Goal: Task Accomplishment & Management: Complete application form

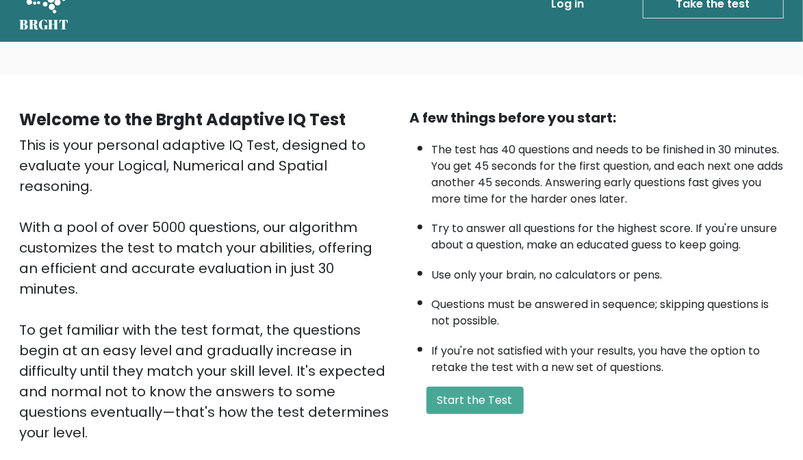
scroll to position [36, 0]
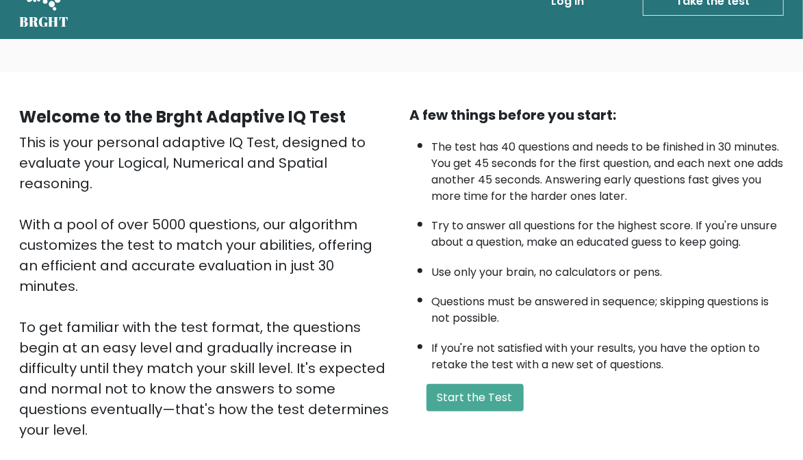
click at [479, 397] on button "Start the Test" at bounding box center [475, 397] width 97 height 27
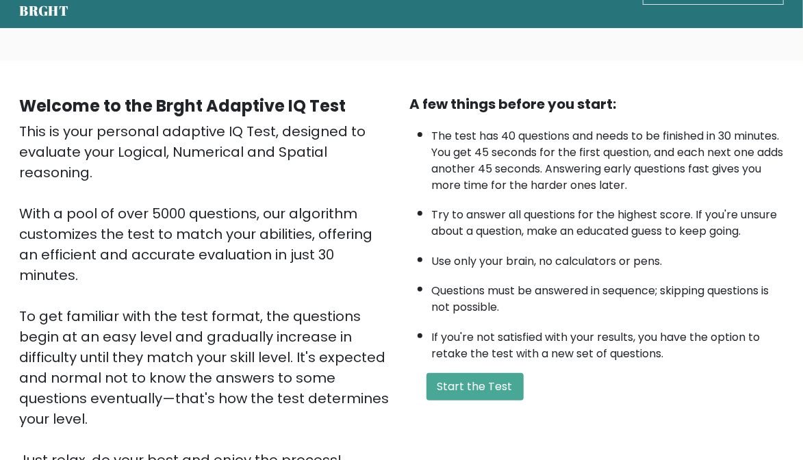
scroll to position [80, 0]
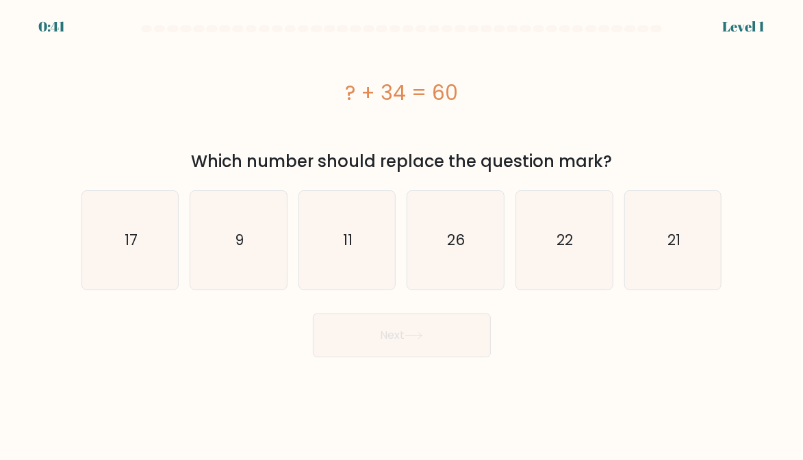
click at [709, 347] on div "Next" at bounding box center [401, 332] width 657 height 51
click at [571, 247] on text "22" at bounding box center [565, 240] width 16 height 20
click at [403, 233] on input "e. 22" at bounding box center [402, 231] width 1 height 3
radio input "true"
click at [489, 335] on button "Next" at bounding box center [402, 336] width 178 height 44
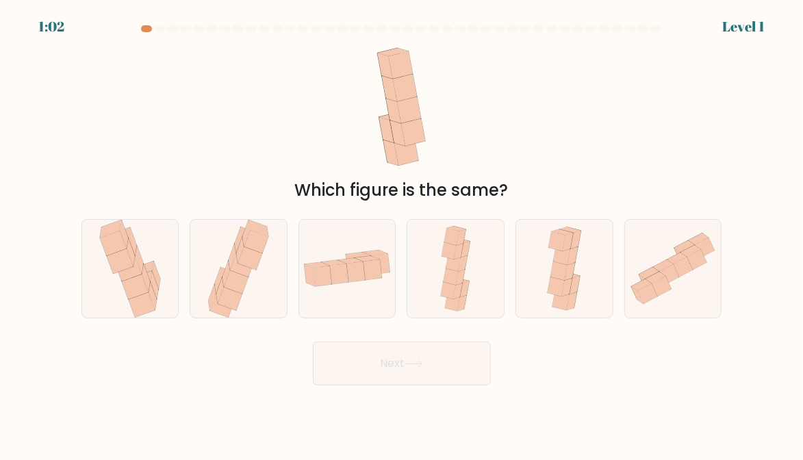
click at [346, 293] on icon at bounding box center [347, 268] width 97 height 49
click at [402, 233] on input "c." at bounding box center [402, 231] width 1 height 3
radio input "true"
click at [450, 376] on button "Next" at bounding box center [402, 364] width 178 height 44
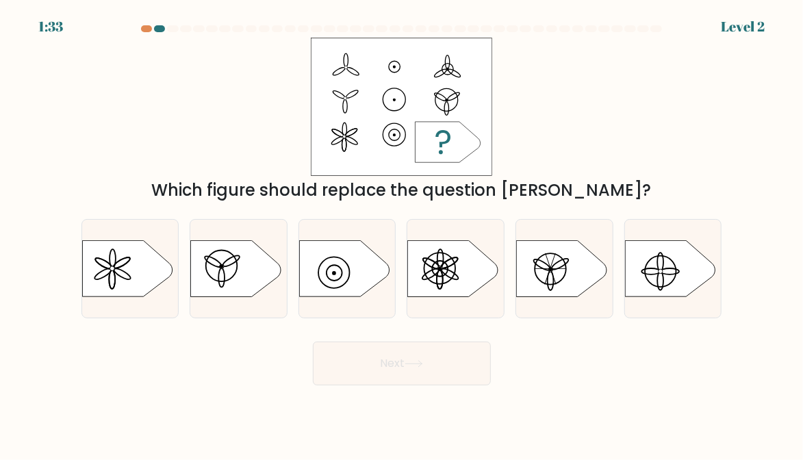
click at [463, 285] on icon at bounding box center [453, 268] width 90 height 56
click at [403, 233] on input "d." at bounding box center [402, 231] width 1 height 3
radio input "true"
click at [430, 372] on button "Next" at bounding box center [402, 364] width 178 height 44
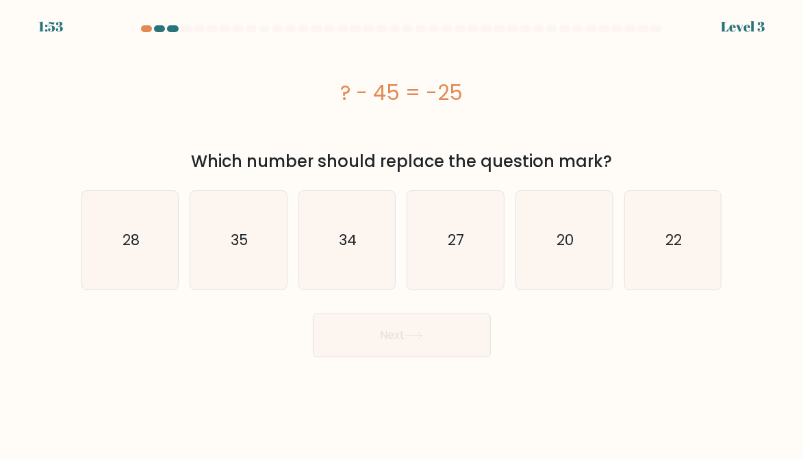
click at [581, 262] on icon "20" at bounding box center [564, 240] width 97 height 97
click at [403, 233] on input "e. 20" at bounding box center [402, 231] width 1 height 3
radio input "true"
click at [439, 329] on button "Next" at bounding box center [402, 336] width 178 height 44
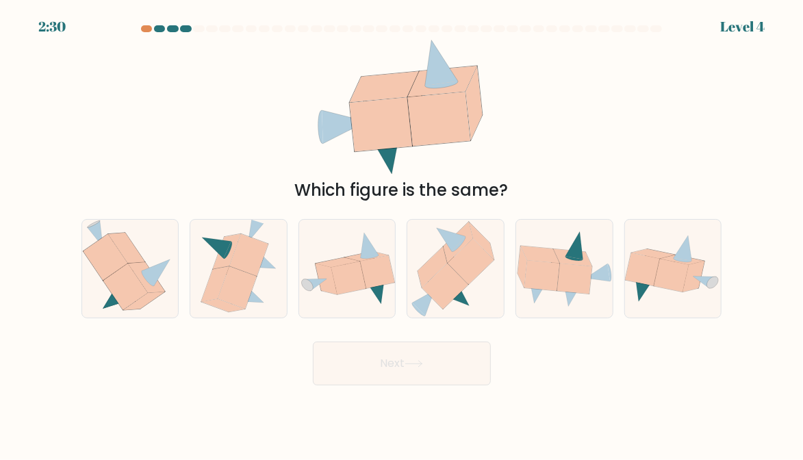
click at [484, 293] on icon at bounding box center [456, 269] width 90 height 98
click at [403, 233] on input "d." at bounding box center [402, 231] width 1 height 3
radio input "true"
click at [430, 379] on button "Next" at bounding box center [402, 364] width 178 height 44
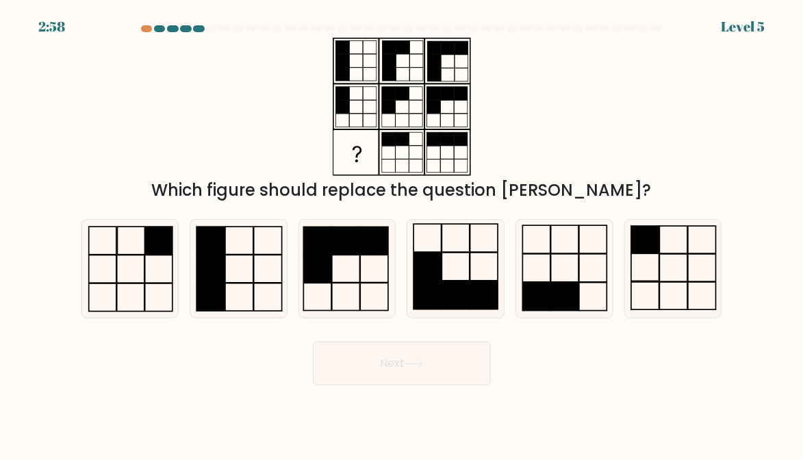
click at [659, 253] on rect at bounding box center [645, 239] width 28 height 27
click at [403, 233] on input "f." at bounding box center [402, 231] width 1 height 3
radio input "true"
click at [419, 385] on button "Next" at bounding box center [402, 364] width 178 height 44
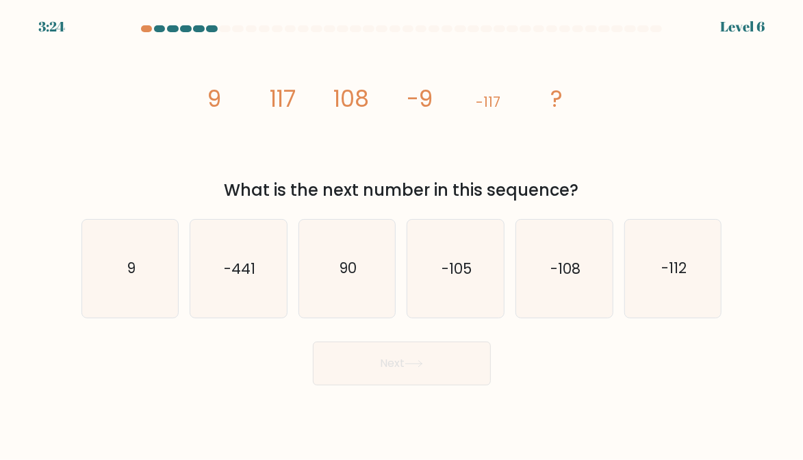
click at [581, 301] on icon "-108" at bounding box center [564, 268] width 97 height 97
click at [403, 233] on input "e. -108" at bounding box center [402, 231] width 1 height 3
radio input "true"
click at [457, 370] on button "Next" at bounding box center [402, 364] width 178 height 44
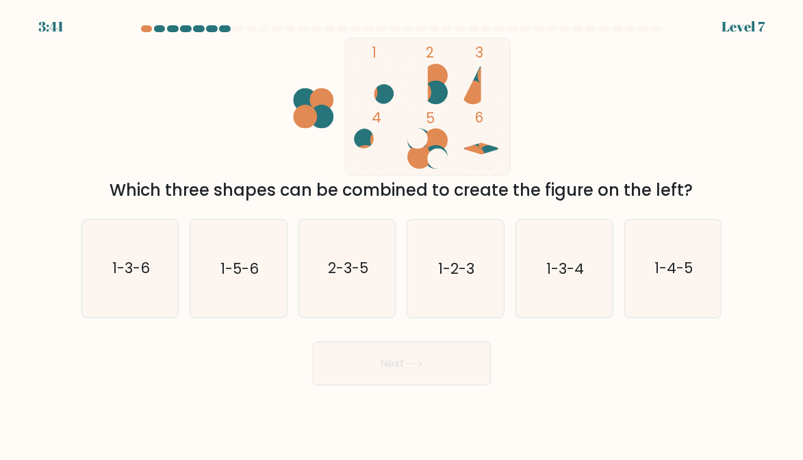
click at [679, 304] on icon "1-4-5" at bounding box center [673, 268] width 97 height 97
click at [403, 233] on input "f. 1-4-5" at bounding box center [402, 231] width 1 height 3
radio input "true"
click at [457, 379] on button "Next" at bounding box center [402, 364] width 178 height 44
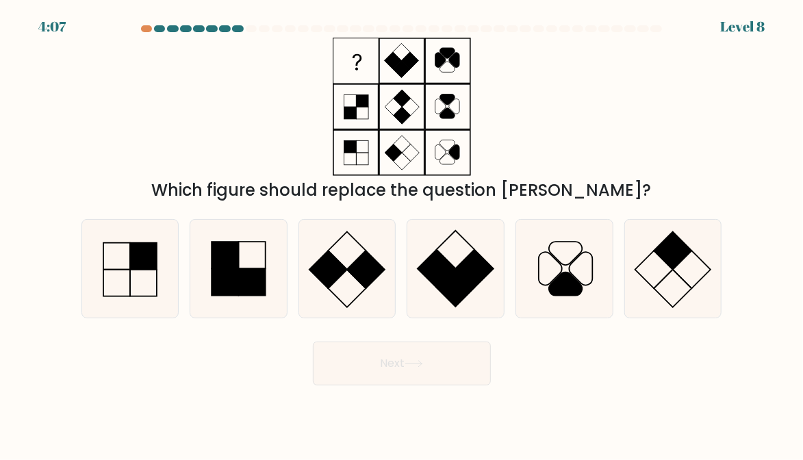
click at [244, 286] on rect at bounding box center [252, 282] width 27 height 27
click at [402, 233] on input "b." at bounding box center [402, 231] width 1 height 3
radio input "true"
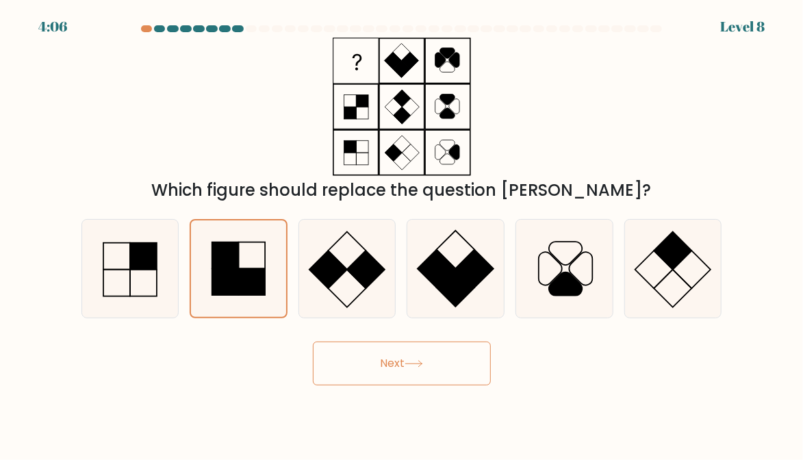
click at [453, 374] on button "Next" at bounding box center [402, 364] width 178 height 44
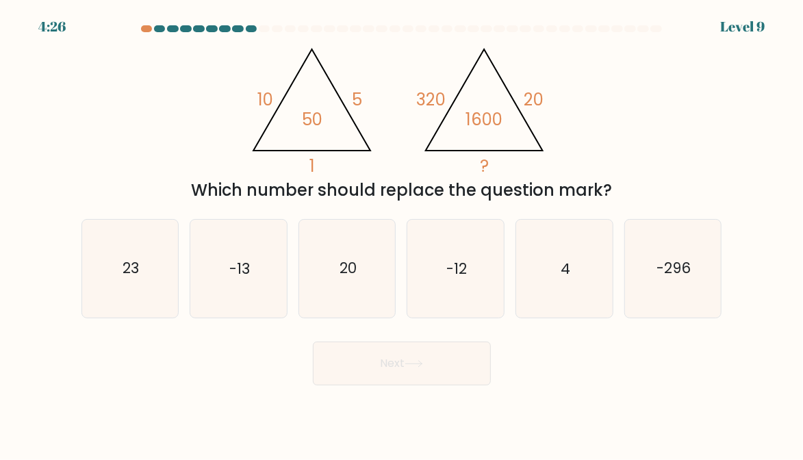
click at [572, 314] on icon "4" at bounding box center [564, 268] width 97 height 97
click at [403, 233] on input "e. 4" at bounding box center [402, 231] width 1 height 3
radio input "true"
click at [450, 365] on button "Next" at bounding box center [402, 364] width 178 height 44
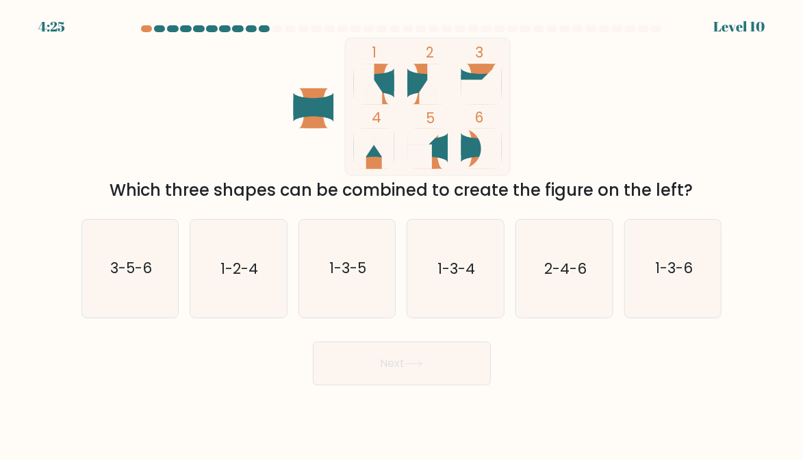
click at [105, 301] on icon "3-5-6" at bounding box center [130, 268] width 97 height 97
click at [402, 233] on input "a. 3-5-6" at bounding box center [402, 231] width 1 height 3
radio input "true"
click at [246, 302] on icon "1-2-4" at bounding box center [238, 268] width 97 height 97
click at [402, 233] on input "b. 1-2-4" at bounding box center [402, 231] width 1 height 3
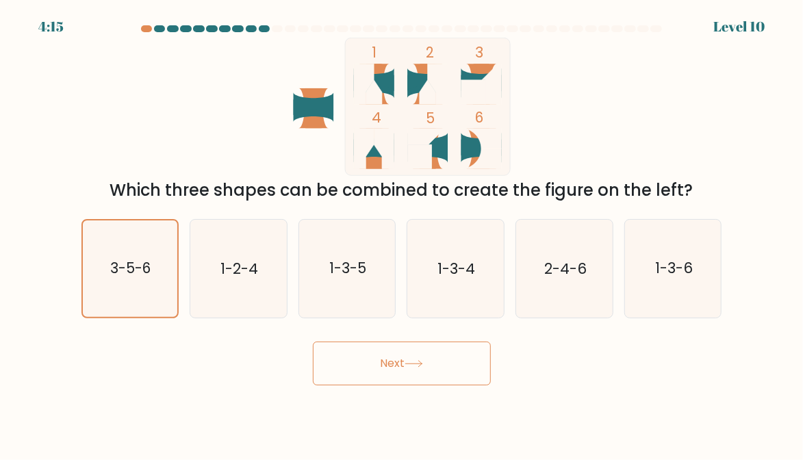
radio input "true"
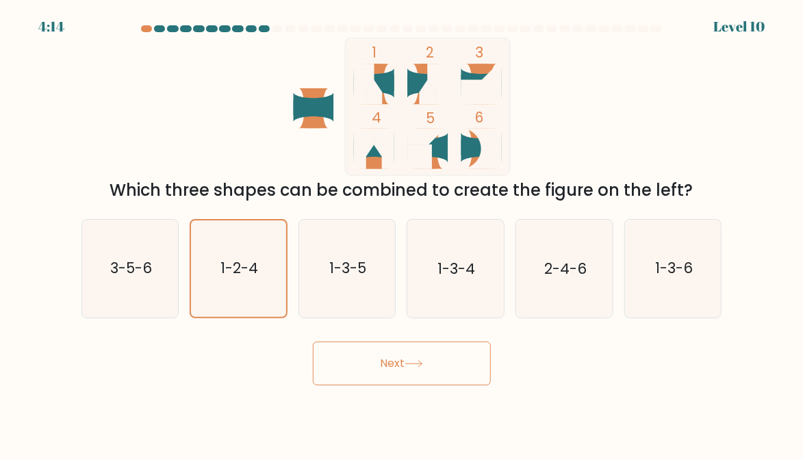
click at [425, 385] on button "Next" at bounding box center [402, 364] width 178 height 44
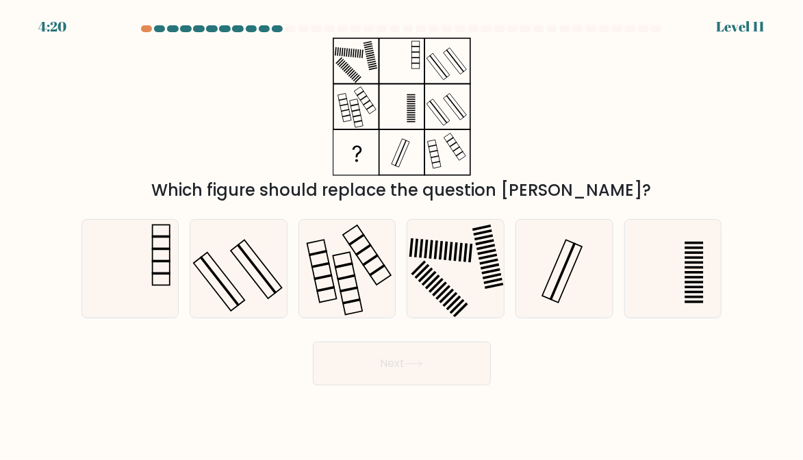
click at [324, 308] on icon at bounding box center [347, 268] width 97 height 97
click at [402, 233] on input "c." at bounding box center [402, 231] width 1 height 3
radio input "true"
click at [427, 381] on button "Next" at bounding box center [402, 364] width 178 height 44
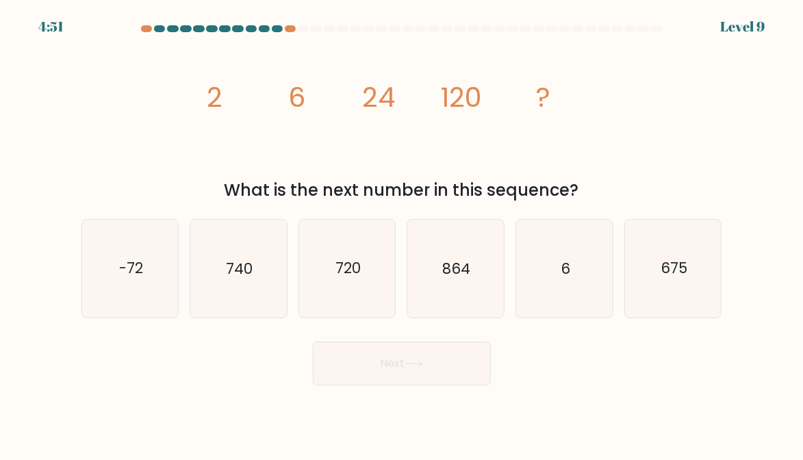
click at [698, 292] on icon "675" at bounding box center [673, 268] width 97 height 97
click at [403, 233] on input "f. 675" at bounding box center [402, 231] width 1 height 3
radio input "true"
click at [455, 365] on button "Next" at bounding box center [402, 364] width 178 height 44
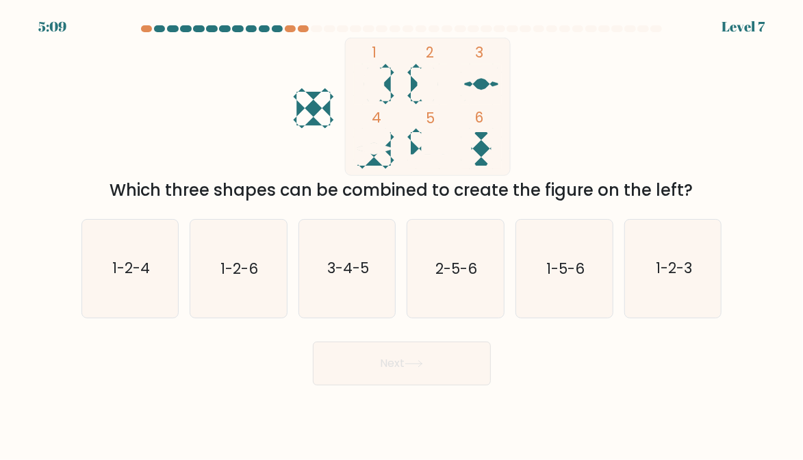
scroll to position [27, 0]
click at [701, 253] on icon "1-2-3" at bounding box center [673, 268] width 97 height 97
click at [403, 233] on input "f. 1-2-3" at bounding box center [402, 231] width 1 height 3
radio input "true"
click at [447, 351] on button "Next" at bounding box center [402, 364] width 178 height 44
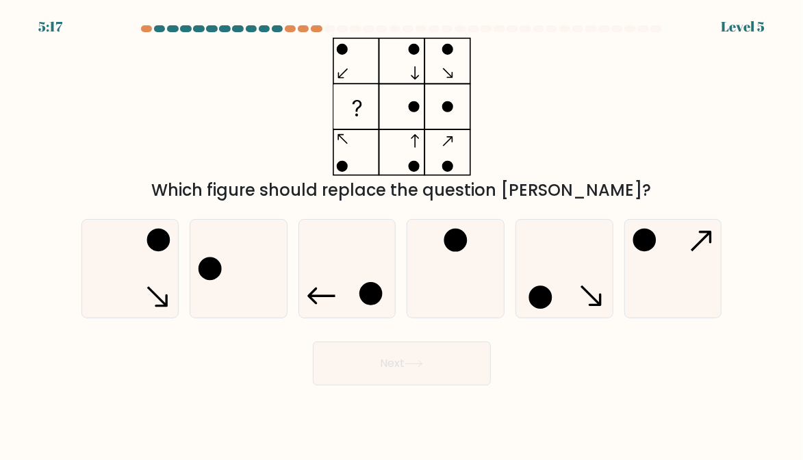
scroll to position [12, 0]
click at [257, 270] on icon at bounding box center [238, 268] width 97 height 97
click at [402, 233] on input "b." at bounding box center [402, 231] width 1 height 3
radio input "true"
click at [486, 363] on button "Next" at bounding box center [402, 364] width 178 height 44
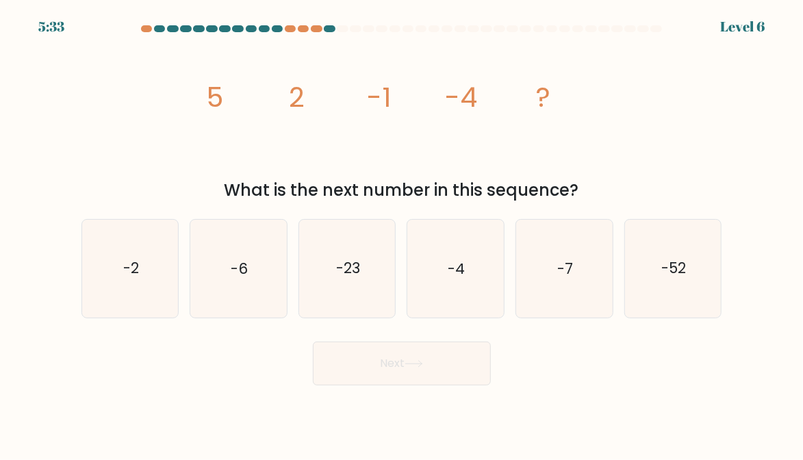
scroll to position [0, 0]
click at [241, 246] on icon "-6" at bounding box center [238, 268] width 97 height 97
click at [402, 233] on input "b. -6" at bounding box center [402, 231] width 1 height 3
radio input "true"
click at [392, 368] on button "Next" at bounding box center [402, 364] width 178 height 44
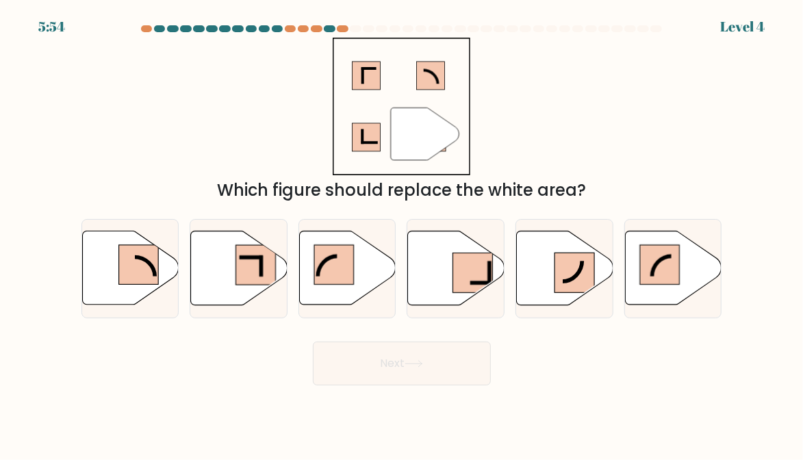
click at [572, 281] on rect at bounding box center [575, 273] width 40 height 40
click at [403, 233] on input "e." at bounding box center [402, 231] width 1 height 3
radio input "true"
click at [451, 340] on form at bounding box center [401, 205] width 803 height 360
click at [459, 371] on button "Next" at bounding box center [402, 364] width 178 height 44
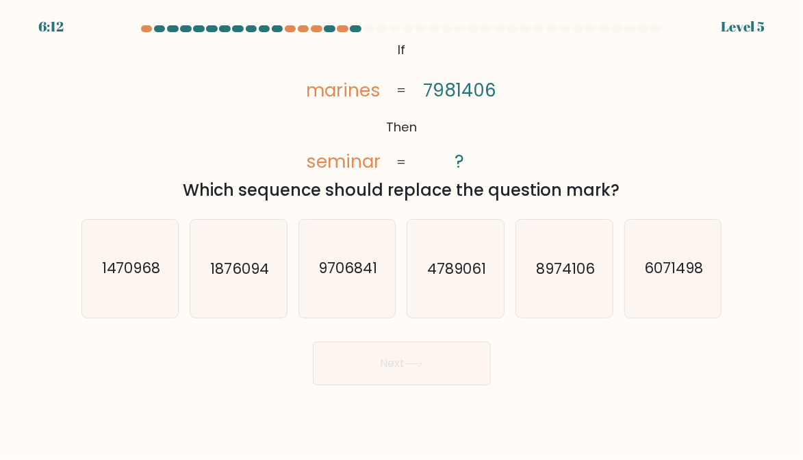
click at [652, 153] on div "@import url('https://fonts.googleapis.com/css?family=Abril+Fatface:400,100,100i…" at bounding box center [401, 120] width 657 height 165
click at [672, 279] on text "6071498" at bounding box center [674, 269] width 59 height 20
click at [403, 233] on input "f. 6071498" at bounding box center [402, 231] width 1 height 3
radio input "true"
click at [416, 368] on icon at bounding box center [414, 364] width 18 height 8
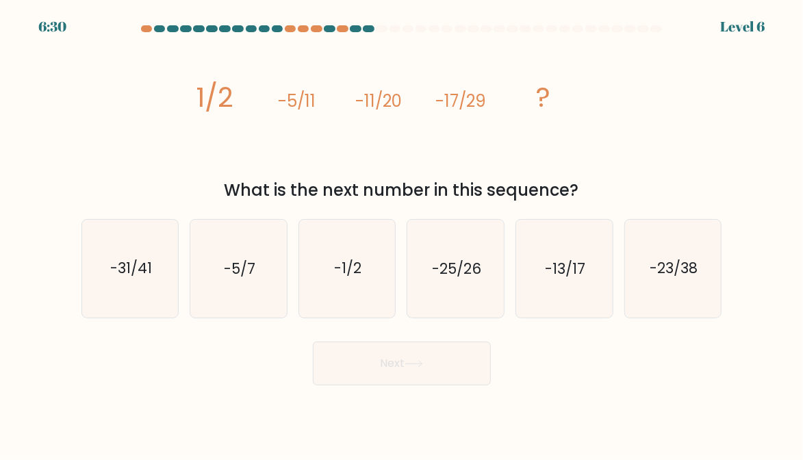
click at [465, 279] on text "-25/26" at bounding box center [456, 269] width 49 height 20
click at [403, 233] on input "d. -25/26" at bounding box center [402, 231] width 1 height 3
radio input "true"
click at [425, 362] on button "Next" at bounding box center [402, 364] width 178 height 44
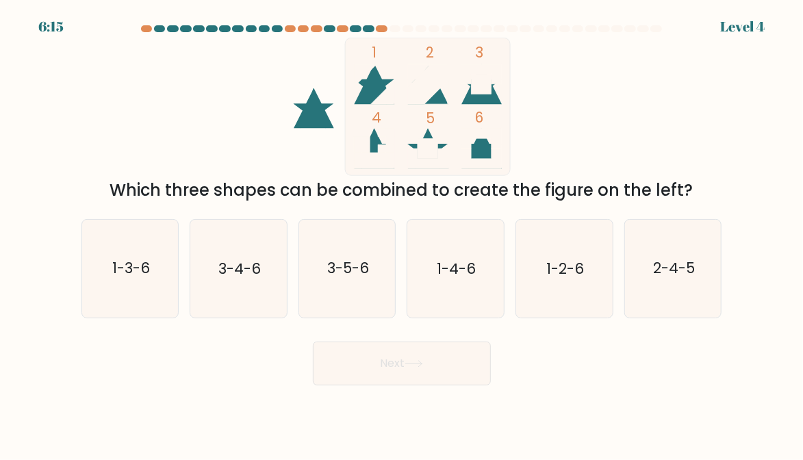
click at [371, 267] on icon "3-5-6" at bounding box center [347, 268] width 97 height 97
click at [402, 233] on input "c. 3-5-6" at bounding box center [402, 231] width 1 height 3
radio input "true"
click at [434, 381] on button "Next" at bounding box center [402, 364] width 178 height 44
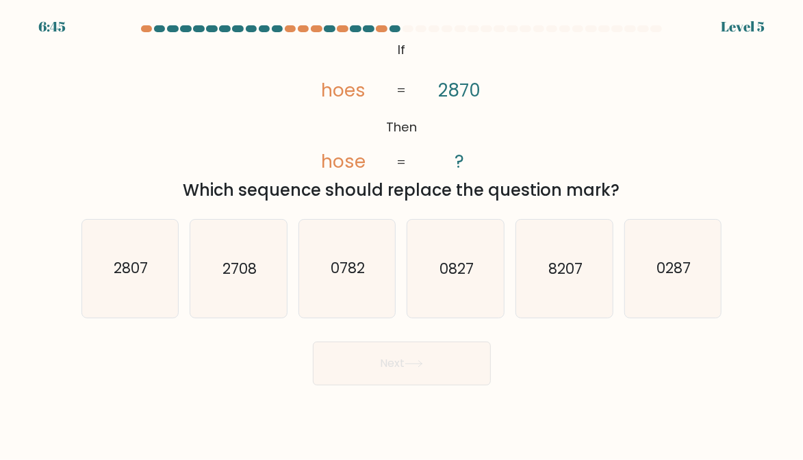
click at [355, 260] on icon "0782" at bounding box center [347, 268] width 97 height 97
click at [402, 233] on input "c. 0782" at bounding box center [402, 231] width 1 height 3
radio input "true"
click at [444, 379] on button "Next" at bounding box center [402, 364] width 178 height 44
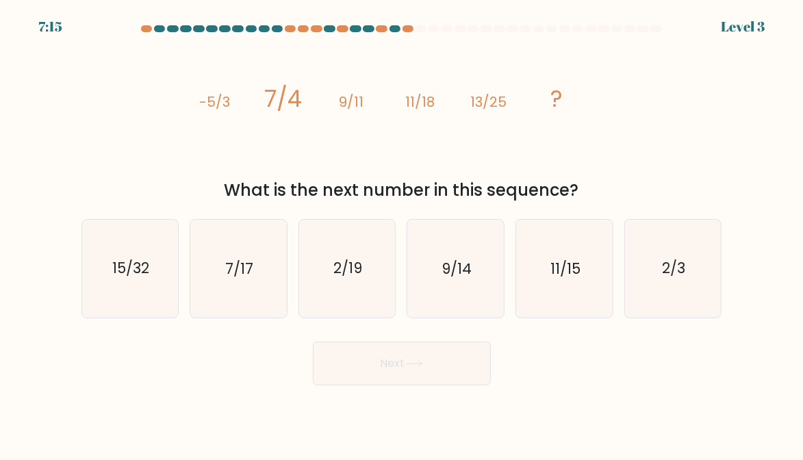
click at [132, 257] on icon "15/32" at bounding box center [130, 268] width 97 height 97
click at [402, 233] on input "a. 15/32" at bounding box center [402, 231] width 1 height 3
radio input "true"
click at [418, 385] on button "Next" at bounding box center [402, 364] width 178 height 44
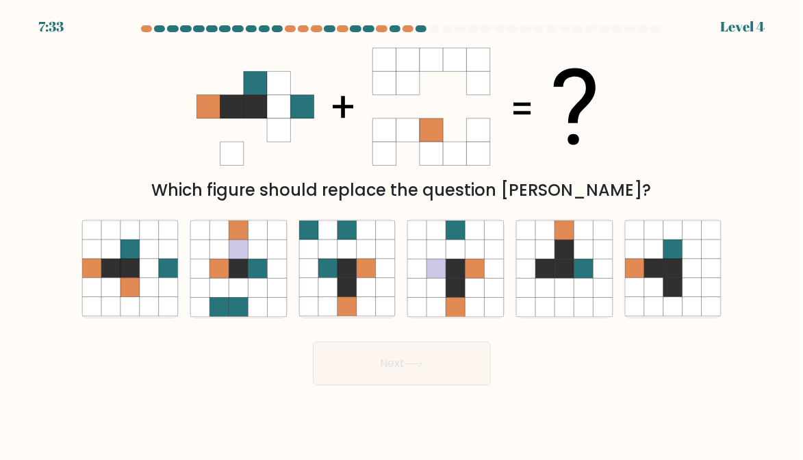
click at [288, 155] on icon at bounding box center [278, 153] width 23 height 23
click at [657, 259] on icon at bounding box center [653, 249] width 19 height 19
click at [403, 233] on input "f." at bounding box center [402, 231] width 1 height 3
radio input "true"
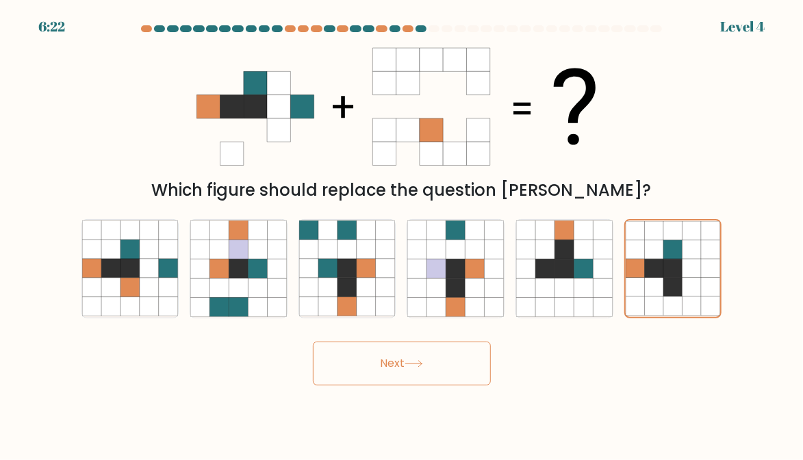
click at [358, 277] on icon at bounding box center [366, 268] width 19 height 19
click at [402, 233] on input "c." at bounding box center [402, 231] width 1 height 3
radio input "true"
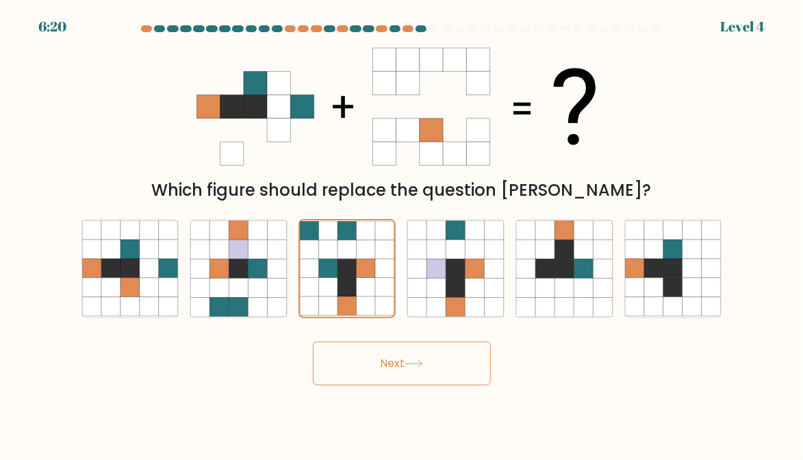
click at [150, 256] on icon at bounding box center [149, 249] width 19 height 19
click at [402, 233] on input "a." at bounding box center [402, 231] width 1 height 3
radio input "true"
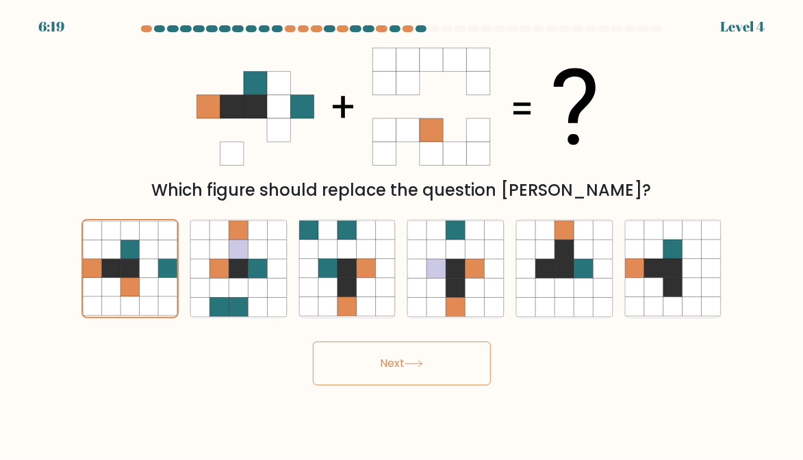
click at [411, 370] on button "Next" at bounding box center [402, 364] width 178 height 44
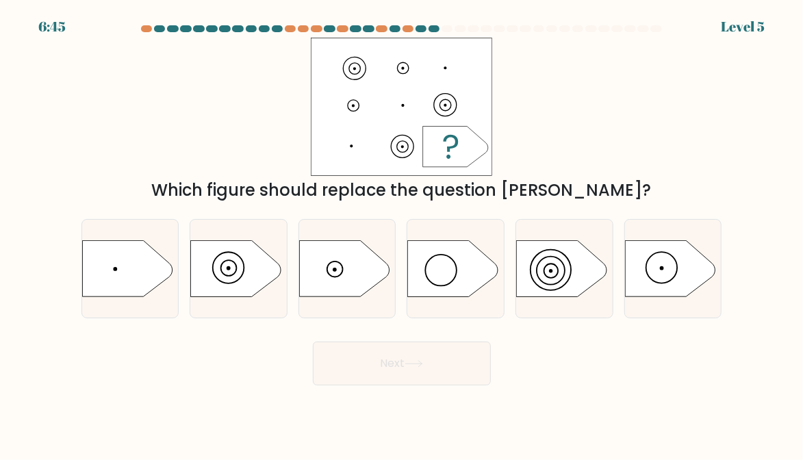
click at [605, 245] on div at bounding box center [565, 268] width 98 height 99
click at [403, 233] on input "e." at bounding box center [402, 231] width 1 height 3
radio input "true"
click at [447, 374] on button "Next" at bounding box center [402, 364] width 178 height 44
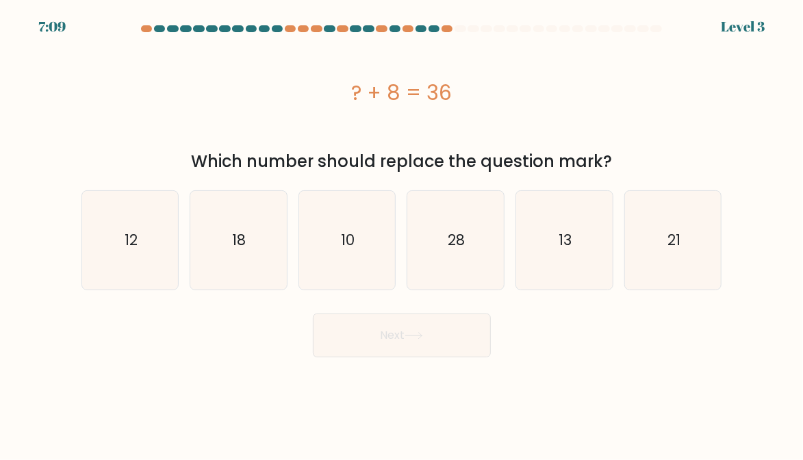
click at [453, 230] on text "28" at bounding box center [456, 240] width 17 height 20
click at [403, 230] on input "d. 28" at bounding box center [402, 231] width 1 height 3
radio input "true"
click at [424, 327] on button "Next" at bounding box center [402, 336] width 178 height 44
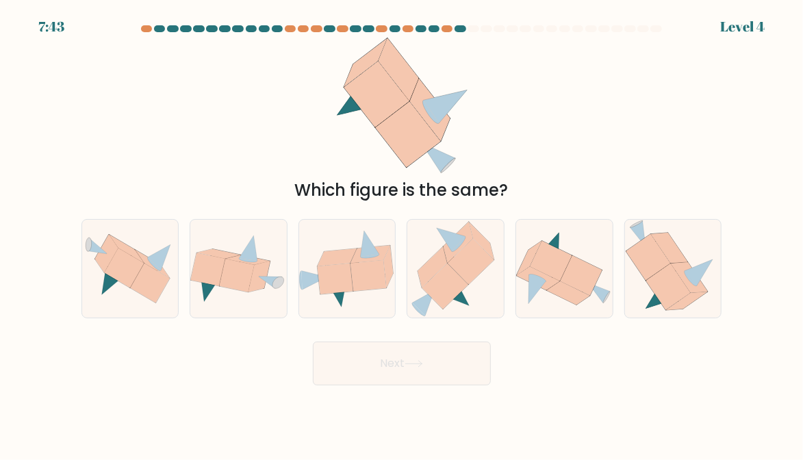
click at [233, 259] on icon at bounding box center [219, 254] width 44 height 10
click at [402, 233] on input "b." at bounding box center [402, 231] width 1 height 3
radio input "true"
click at [471, 377] on button "Next" at bounding box center [402, 364] width 178 height 44
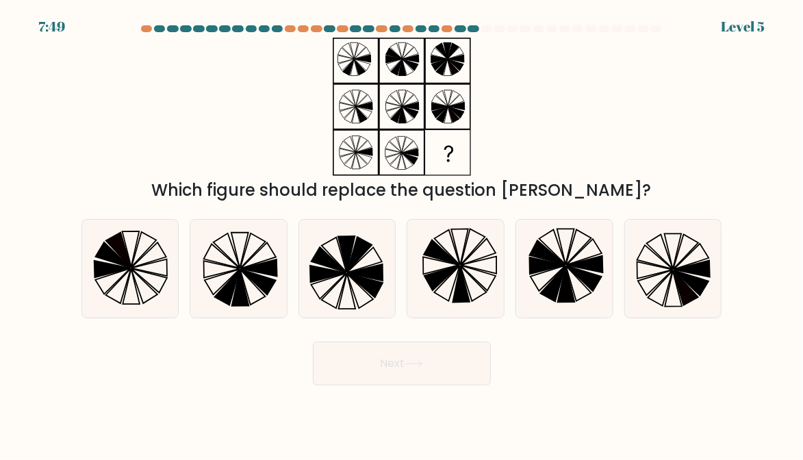
click at [693, 296] on icon at bounding box center [691, 282] width 35 height 25
click at [403, 233] on input "f." at bounding box center [402, 231] width 1 height 3
radio input "true"
click at [461, 378] on button "Next" at bounding box center [402, 364] width 178 height 44
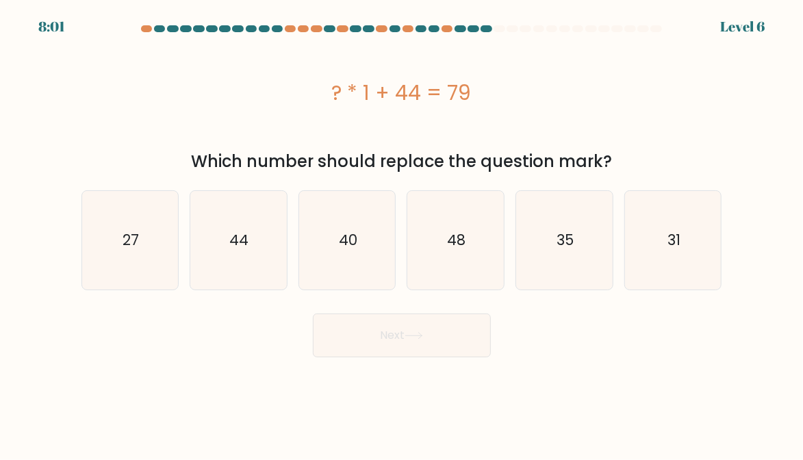
scroll to position [0, 0]
click at [361, 253] on icon "40" at bounding box center [347, 240] width 97 height 97
click at [402, 233] on input "c. 40" at bounding box center [402, 231] width 1 height 3
radio input "true"
click at [666, 216] on icon "31" at bounding box center [673, 240] width 97 height 97
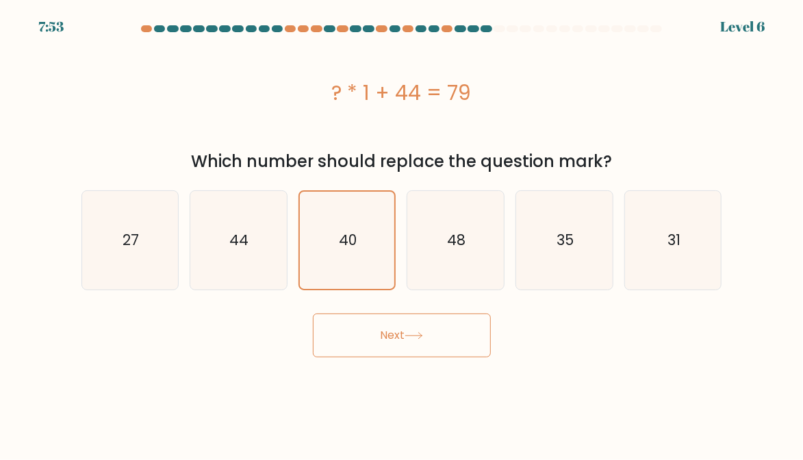
click at [403, 230] on input "f. 31" at bounding box center [402, 231] width 1 height 3
radio input "true"
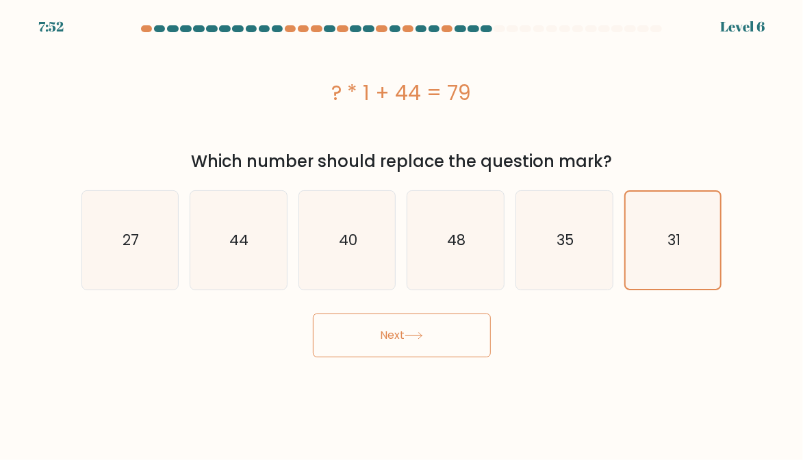
click at [450, 376] on body "7:52 Level 6 a." at bounding box center [401, 230] width 803 height 460
click at [572, 220] on icon "35" at bounding box center [564, 240] width 97 height 97
click at [403, 230] on input "e. 35" at bounding box center [402, 231] width 1 height 3
radio input "true"
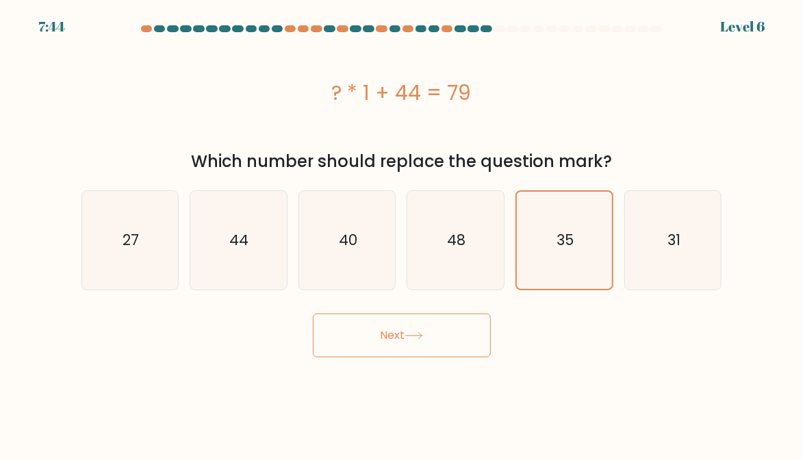
click at [436, 335] on button "Next" at bounding box center [402, 336] width 178 height 44
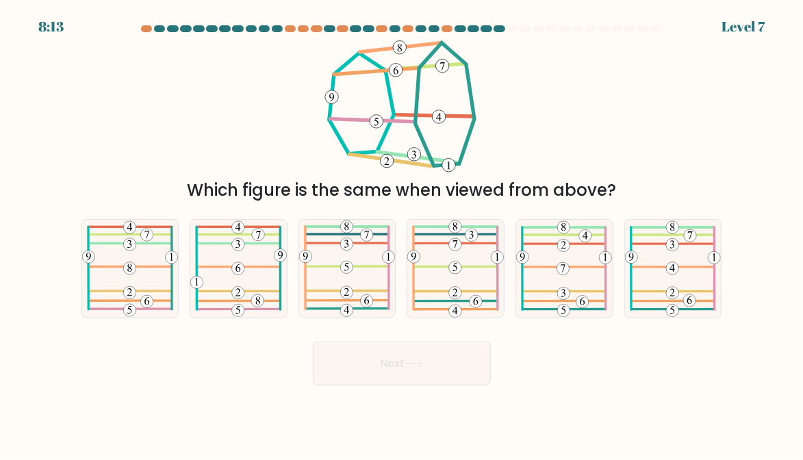
click at [135, 317] on icon at bounding box center [130, 268] width 97 height 97
click at [402, 233] on input "a." at bounding box center [402, 231] width 1 height 3
radio input "true"
click at [135, 275] on 210 at bounding box center [129, 268] width 12 height 12
click at [402, 233] on input "a." at bounding box center [402, 231] width 1 height 3
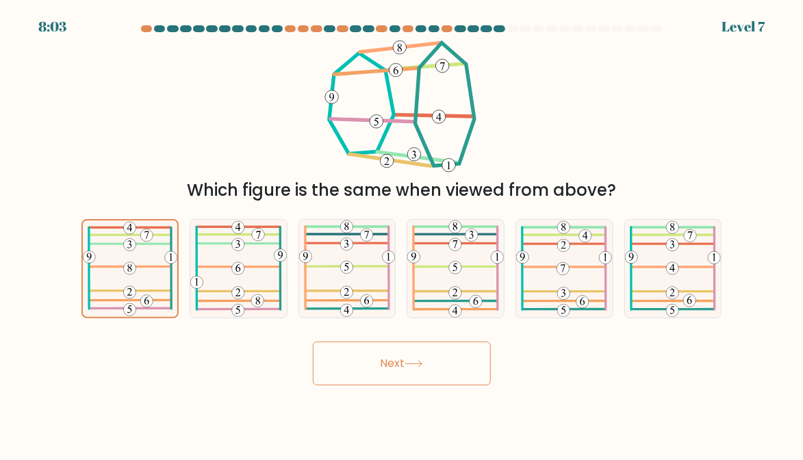
click at [133, 298] on 204 at bounding box center [129, 292] width 12 height 12
click at [402, 233] on input "a." at bounding box center [402, 231] width 1 height 3
click at [359, 385] on button "Next" at bounding box center [402, 364] width 178 height 44
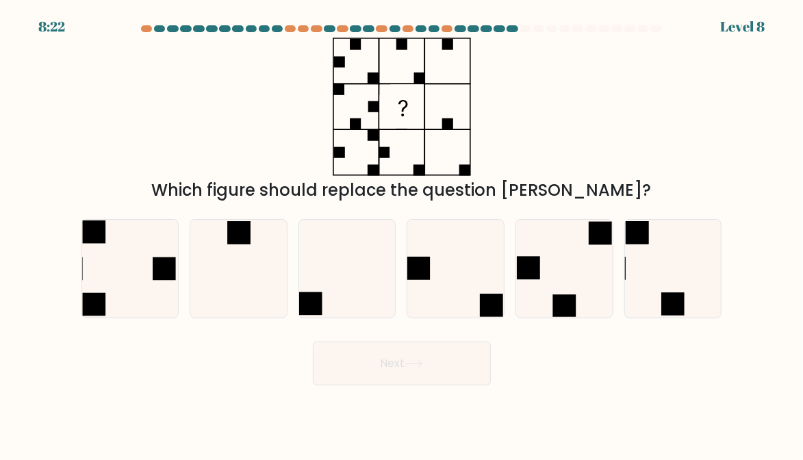
scroll to position [2, 0]
click at [323, 279] on icon at bounding box center [347, 268] width 97 height 97
click at [402, 233] on input "c." at bounding box center [402, 231] width 1 height 3
radio input "true"
click at [251, 283] on icon at bounding box center [238, 268] width 97 height 97
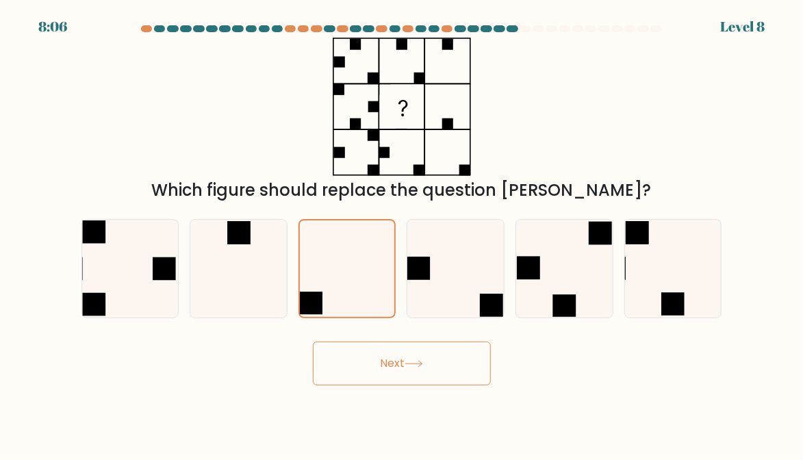
click at [402, 233] on input "b." at bounding box center [402, 231] width 1 height 3
radio input "true"
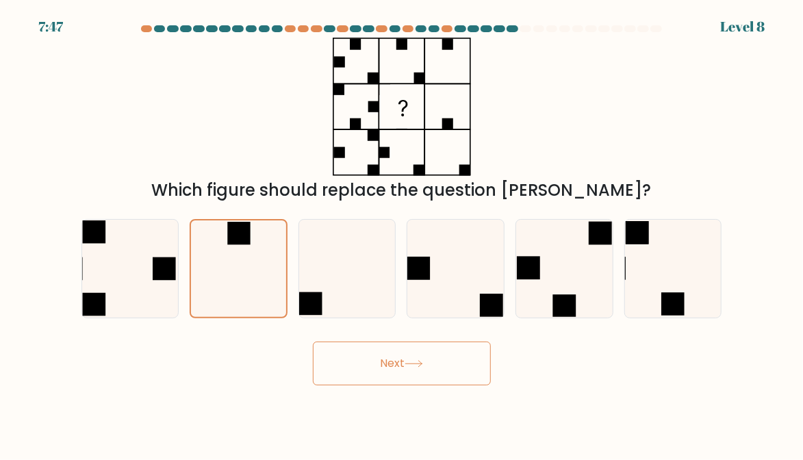
click at [320, 311] on rect at bounding box center [310, 303] width 23 height 23
click at [402, 233] on input "c." at bounding box center [402, 231] width 1 height 3
radio input "true"
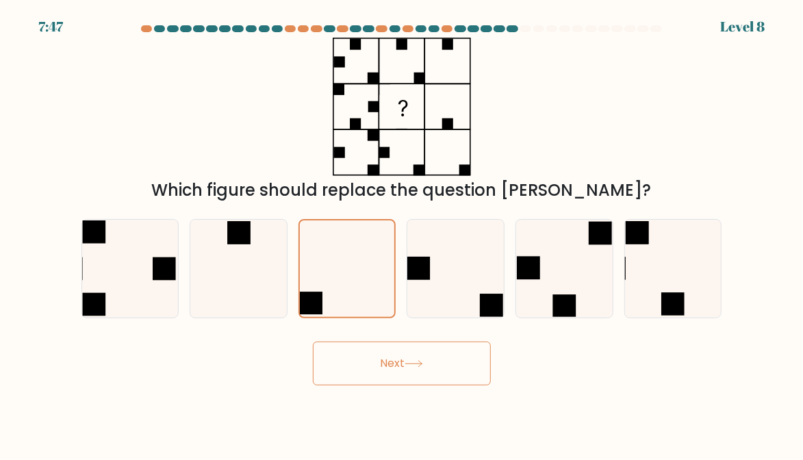
click at [410, 385] on button "Next" at bounding box center [402, 364] width 178 height 44
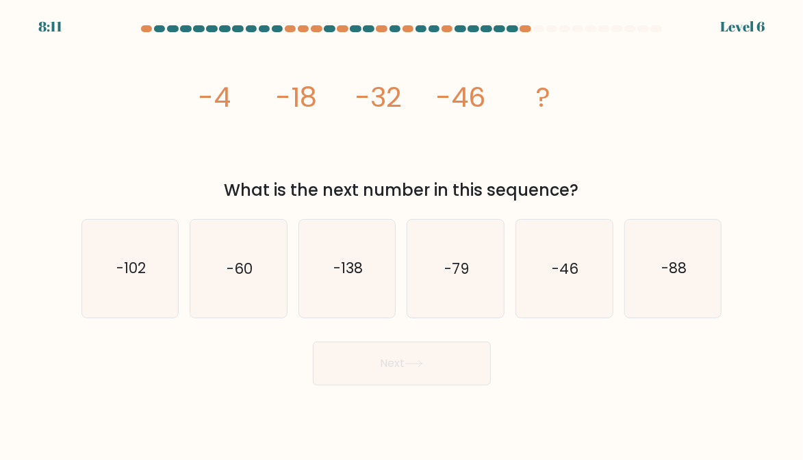
click at [230, 305] on icon "-60" at bounding box center [238, 268] width 97 height 97
click at [402, 233] on input "b. -60" at bounding box center [402, 231] width 1 height 3
radio input "true"
click at [442, 373] on button "Next" at bounding box center [402, 364] width 178 height 44
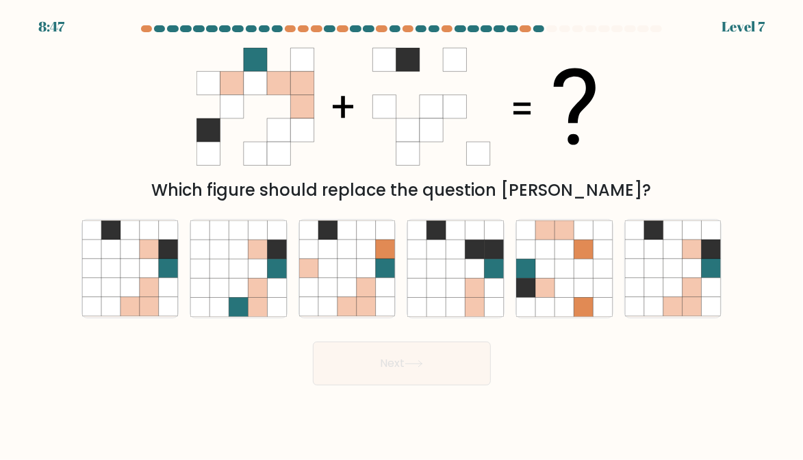
click at [163, 278] on icon at bounding box center [168, 268] width 19 height 19
click at [402, 233] on input "a." at bounding box center [402, 231] width 1 height 3
radio input "true"
click at [430, 370] on button "Next" at bounding box center [402, 364] width 178 height 44
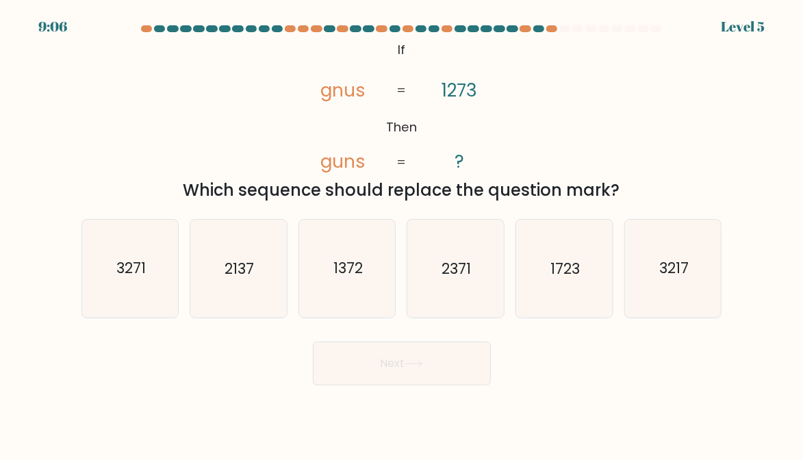
scroll to position [10, 0]
click at [686, 275] on text "3217" at bounding box center [673, 269] width 29 height 20
click at [403, 233] on input "f. 3217" at bounding box center [402, 231] width 1 height 3
radio input "true"
click at [442, 374] on button "Next" at bounding box center [402, 364] width 178 height 44
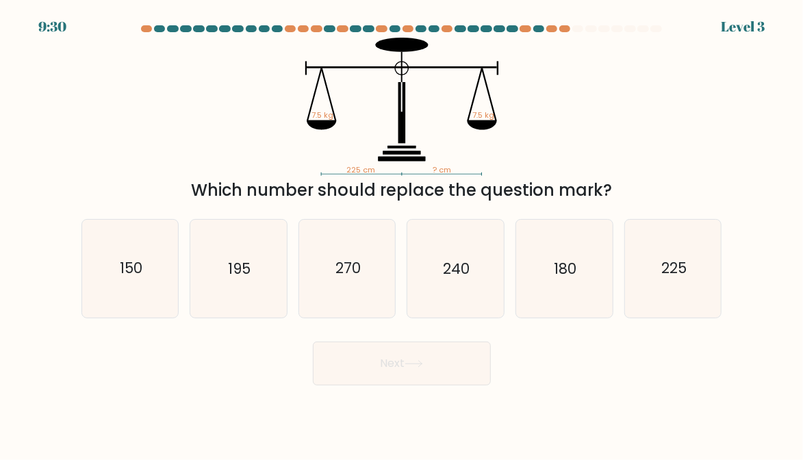
click at [683, 264] on text "225" at bounding box center [673, 269] width 25 height 20
click at [403, 233] on input "f. 225" at bounding box center [402, 231] width 1 height 3
radio input "true"
click at [455, 371] on button "Next" at bounding box center [402, 364] width 178 height 44
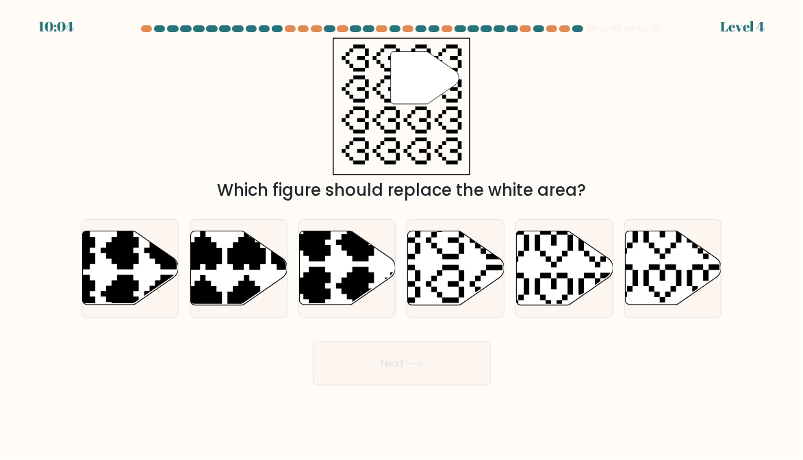
scroll to position [0, 0]
click at [464, 300] on icon at bounding box center [423, 305] width 169 height 169
click at [403, 233] on input "d." at bounding box center [402, 231] width 1 height 3
radio input "true"
click at [435, 385] on button "Next" at bounding box center [402, 364] width 178 height 44
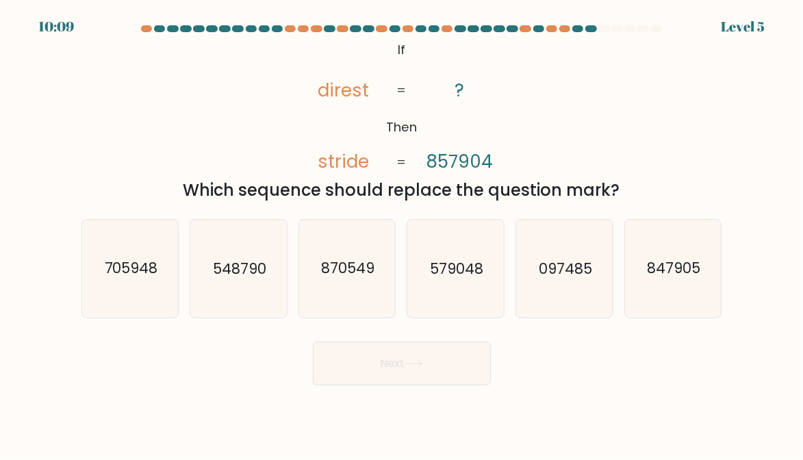
click at [555, 317] on icon "097485" at bounding box center [564, 268] width 97 height 97
click at [403, 233] on input "e. 097485" at bounding box center [402, 231] width 1 height 3
radio input "true"
click at [457, 385] on button "Next" at bounding box center [402, 364] width 178 height 44
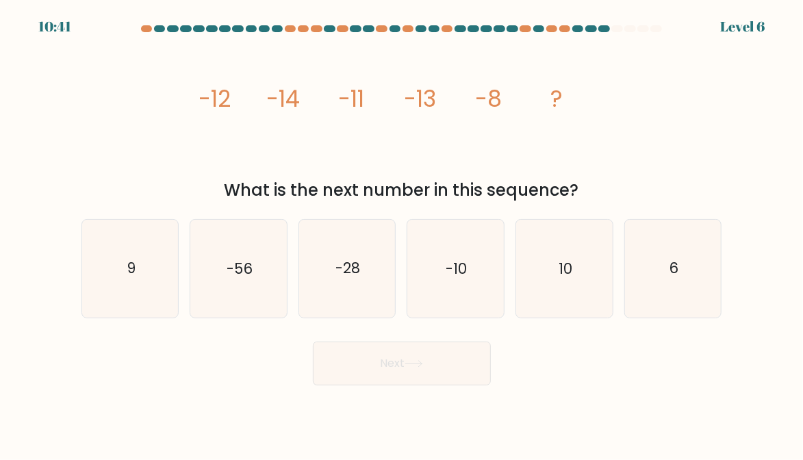
click at [463, 271] on text "-10" at bounding box center [456, 269] width 21 height 20
click at [403, 233] on input "d. -10" at bounding box center [402, 231] width 1 height 3
radio input "true"
click at [431, 385] on button "Next" at bounding box center [402, 364] width 178 height 44
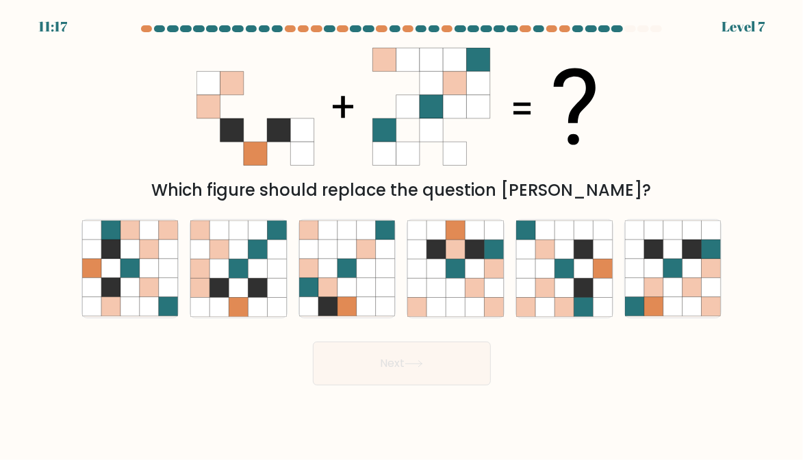
click at [689, 275] on icon at bounding box center [692, 268] width 19 height 19
click at [403, 233] on input "f." at bounding box center [402, 231] width 1 height 3
radio input "true"
click at [440, 372] on button "Next" at bounding box center [402, 364] width 178 height 44
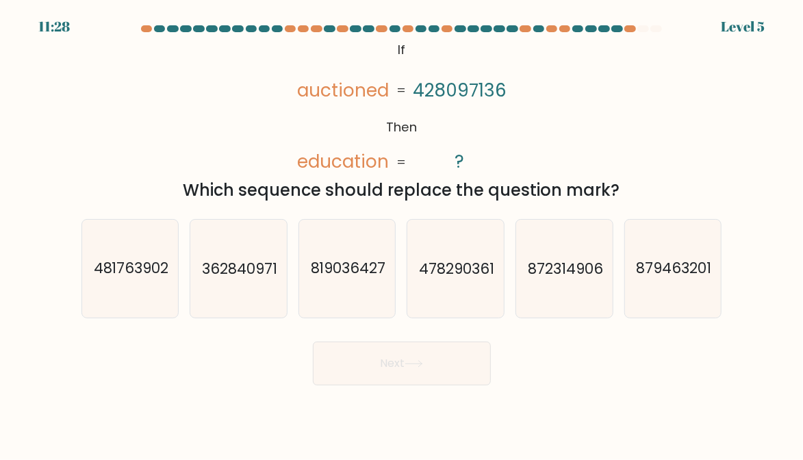
click at [713, 222] on div "a. 481763902 b. 362840971 c. d. e." at bounding box center [402, 263] width 652 height 110
click at [668, 263] on icon "879463201" at bounding box center [673, 268] width 97 height 97
click at [403, 233] on input "f. 879463201" at bounding box center [402, 231] width 1 height 3
radio input "true"
click at [424, 385] on button "Next" at bounding box center [402, 364] width 178 height 44
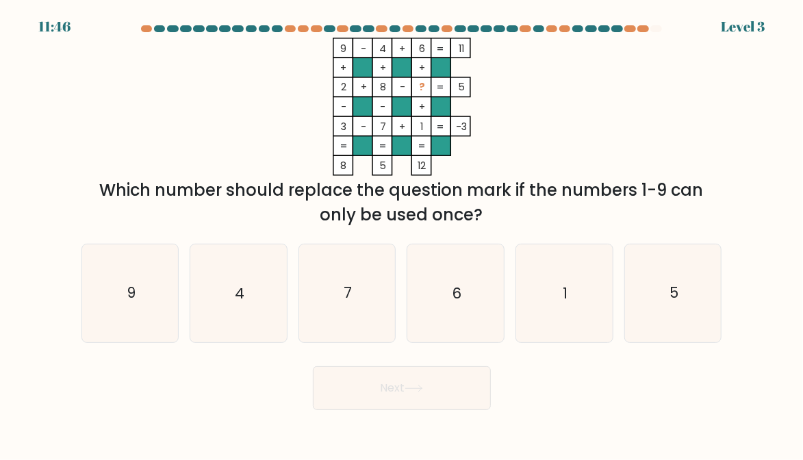
click at [678, 321] on icon "5" at bounding box center [673, 293] width 97 height 97
click at [403, 233] on input "f. 5" at bounding box center [402, 231] width 1 height 3
radio input "true"
click at [444, 410] on button "Next" at bounding box center [402, 388] width 178 height 44
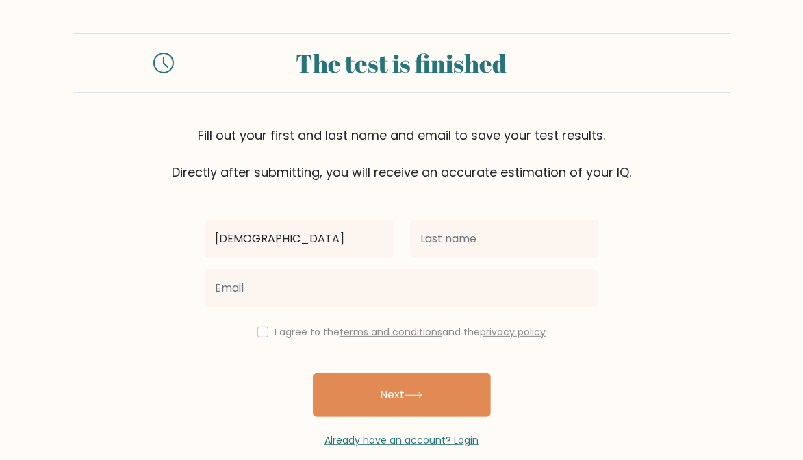
type input "[DEMOGRAPHIC_DATA]"
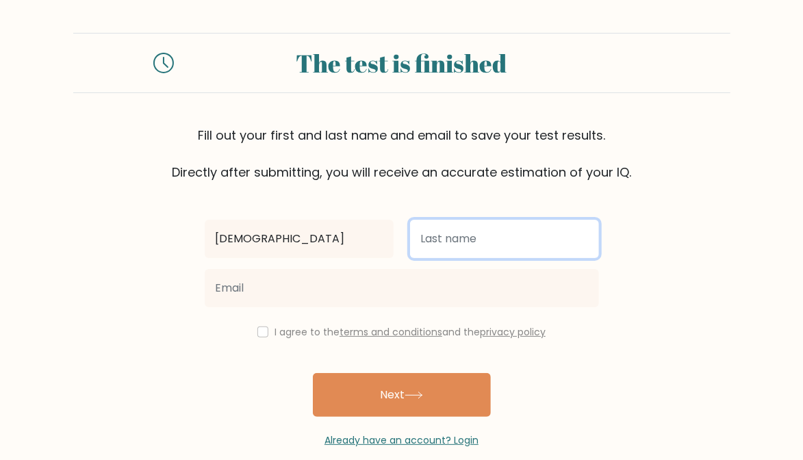
click at [596, 238] on input "text" at bounding box center [504, 239] width 189 height 38
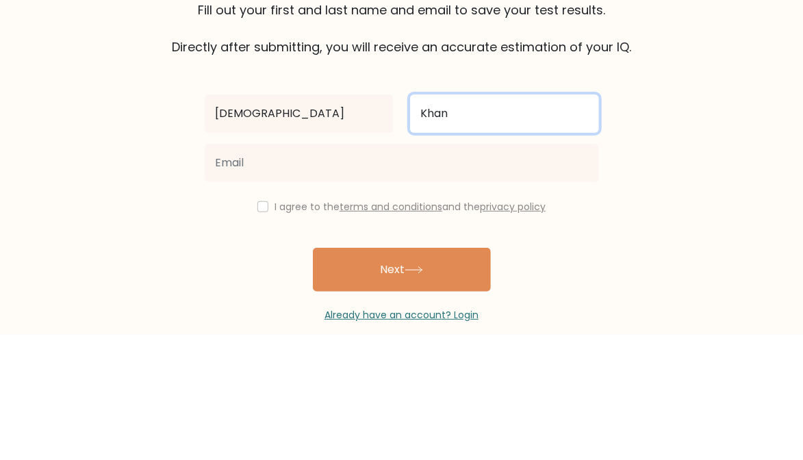
type input "Khan"
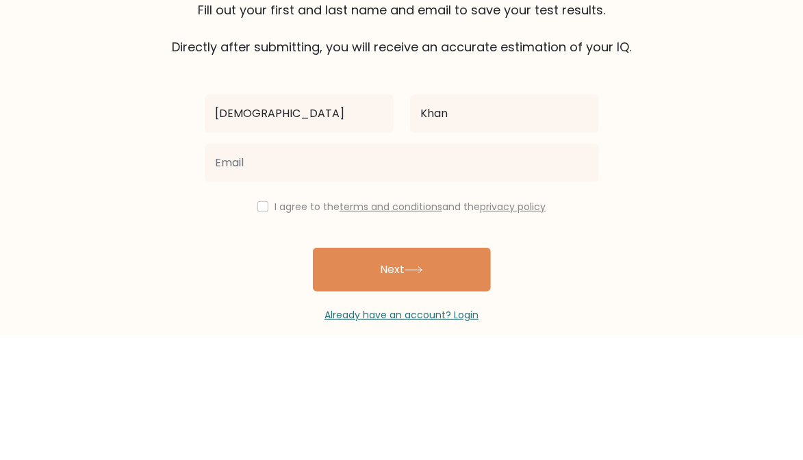
click at [742, 281] on form "The test is finished Fill out your first and last name and email to save your t…" at bounding box center [401, 240] width 803 height 415
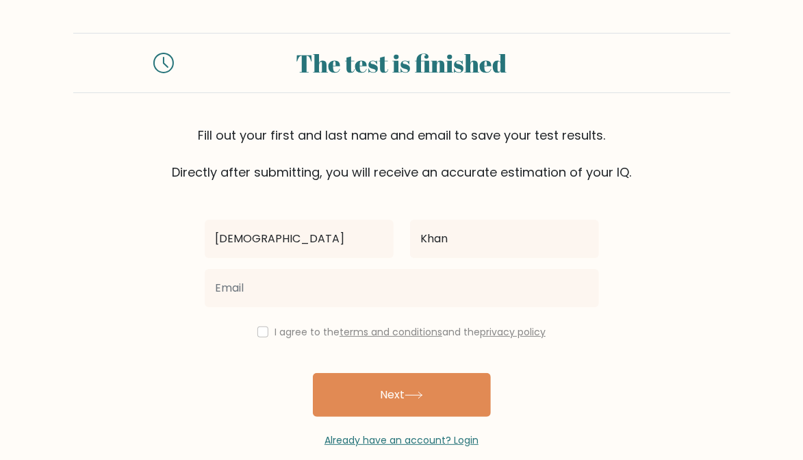
click at [461, 388] on button "Next" at bounding box center [402, 395] width 178 height 44
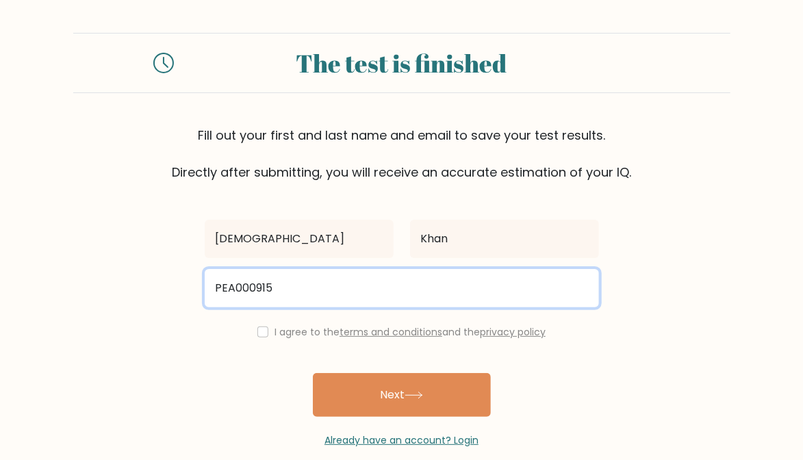
click at [540, 294] on input "PEA000915" at bounding box center [402, 288] width 394 height 38
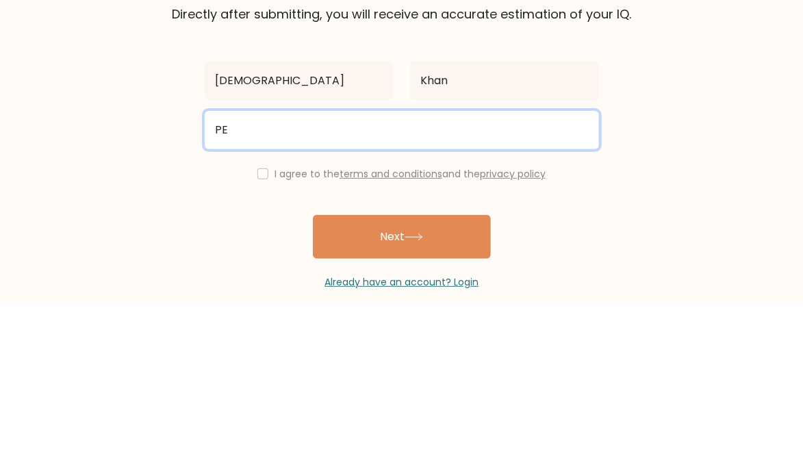
type input "P"
type input "p"
type input "[EMAIL_ADDRESS][DOMAIN_NAME]"
click at [313, 373] on button "Next" at bounding box center [402, 395] width 178 height 44
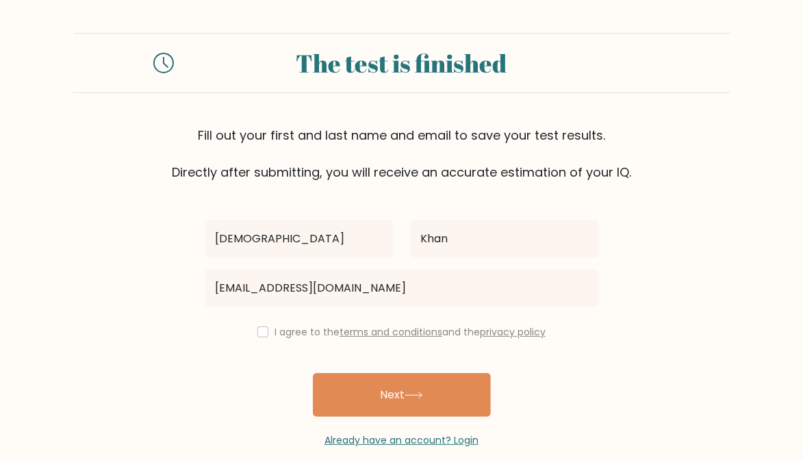
click at [389, 398] on button "Next" at bounding box center [402, 395] width 178 height 44
click at [396, 402] on button "Next" at bounding box center [402, 395] width 178 height 44
click at [265, 331] on input "checkbox" at bounding box center [262, 332] width 11 height 11
checkbox input "true"
click at [349, 394] on button "Next" at bounding box center [402, 395] width 178 height 44
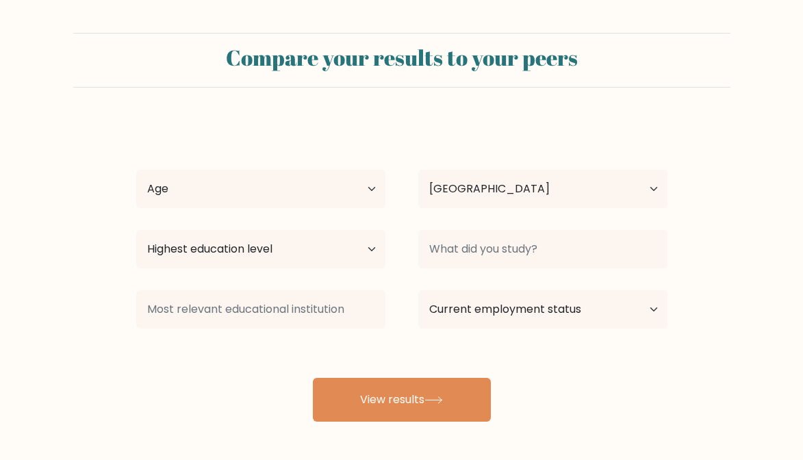
select select "AE"
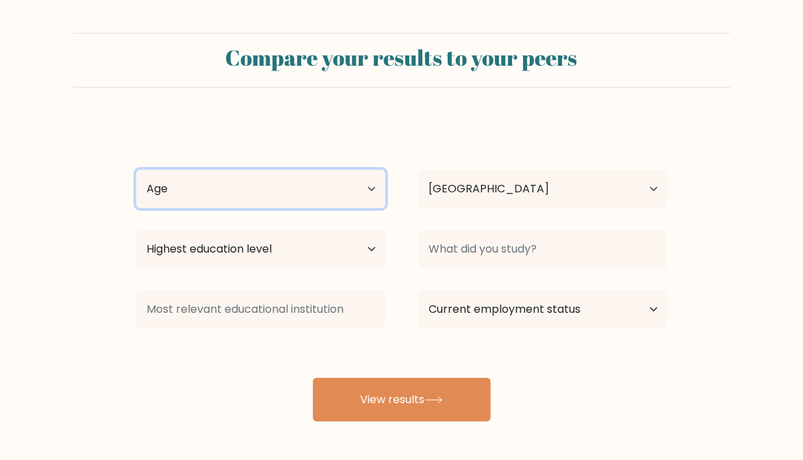
click at [377, 203] on select "Age Under [DEMOGRAPHIC_DATA] [DEMOGRAPHIC_DATA] [DEMOGRAPHIC_DATA] [DEMOGRAPHIC…" at bounding box center [260, 189] width 249 height 38
click at [337, 188] on select "Age Under [DEMOGRAPHIC_DATA] [DEMOGRAPHIC_DATA] [DEMOGRAPHIC_DATA] [DEMOGRAPHIC…" at bounding box center [260, 189] width 249 height 38
select select "min_18"
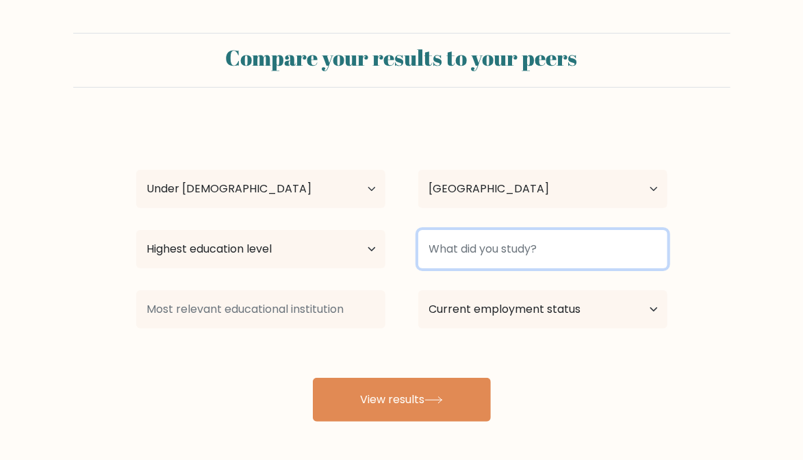
click at [656, 246] on input at bounding box center [542, 249] width 249 height 38
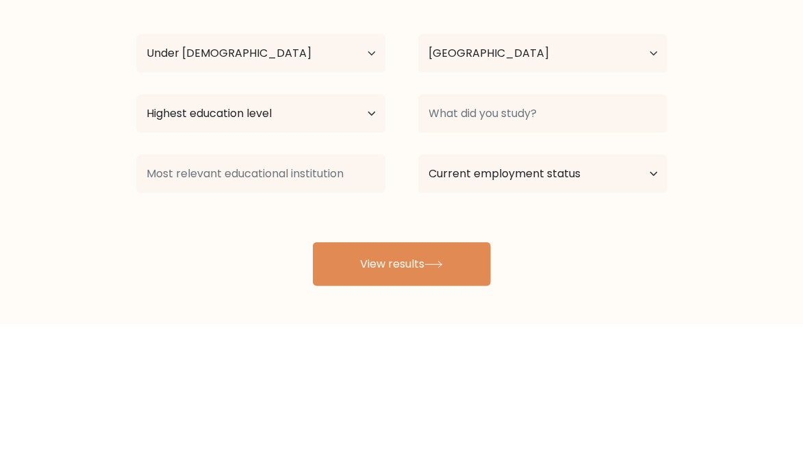
click at [741, 308] on form "Compare your results to your peers Muhammad Khan Age Under 18 years old 18-24 y…" at bounding box center [401, 227] width 803 height 389
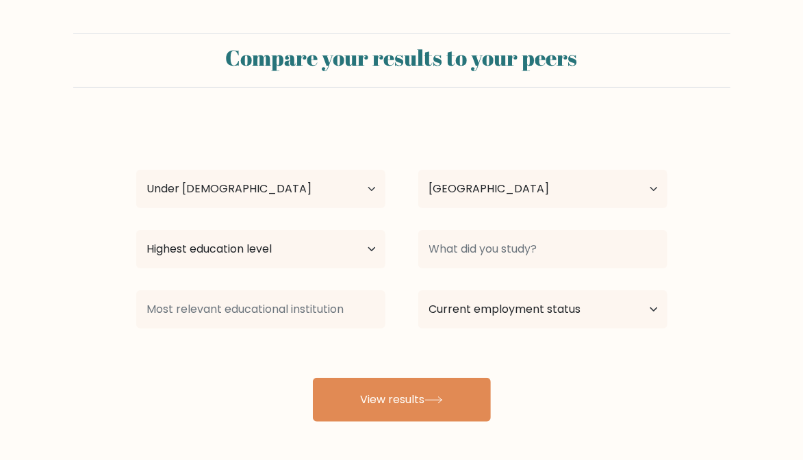
click at [446, 407] on button "View results" at bounding box center [402, 400] width 178 height 44
click at [359, 261] on select "Highest education level No schooling Primary Lower Secondary Upper Secondary Oc…" at bounding box center [260, 249] width 249 height 38
select select "lower_secondary"
click at [345, 409] on button "View results" at bounding box center [402, 400] width 178 height 44
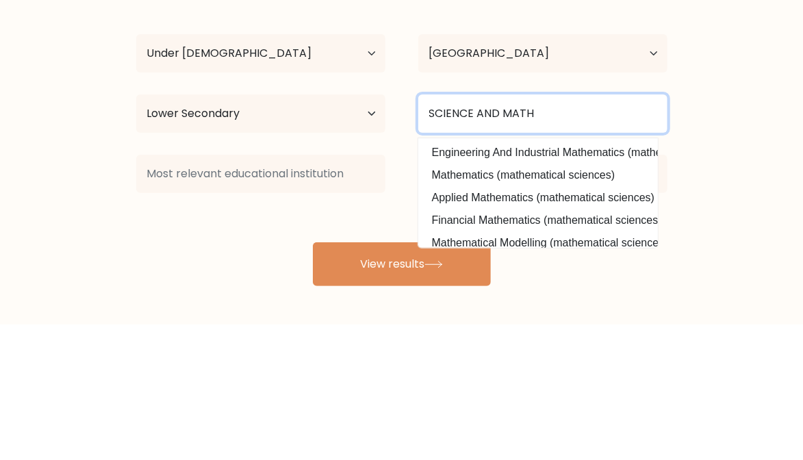
type input "SCIENCE AND MATH"
click at [313, 378] on button "View results" at bounding box center [402, 400] width 178 height 44
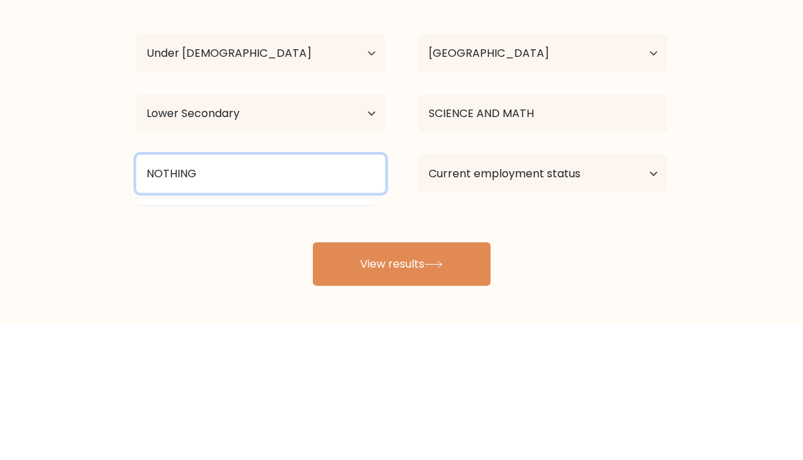
type input "NOTHING"
click at [313, 378] on button "View results" at bounding box center [402, 400] width 178 height 44
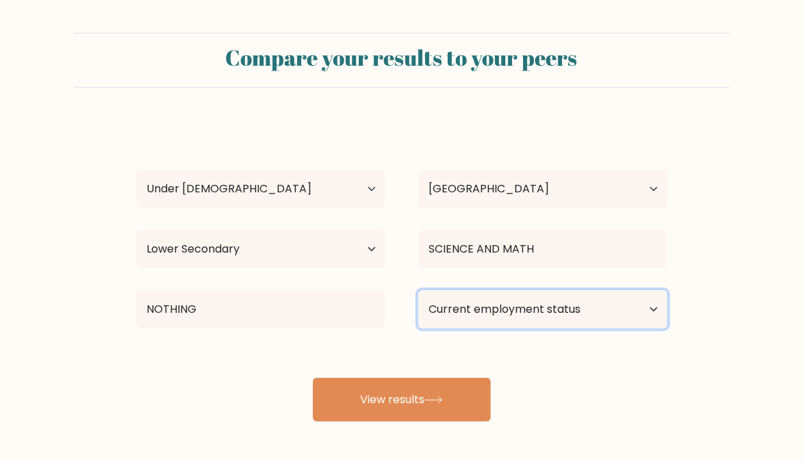
click at [646, 305] on select "Current employment status Employed Student Retired Other / prefer not to answer" at bounding box center [542, 309] width 249 height 38
click at [782, 97] on form "Compare your results to your peers Muhammad Khan Age Under 18 years old 18-24 y…" at bounding box center [401, 227] width 803 height 389
click at [601, 315] on select "Current employment status Employed Student Retired Other / prefer not to answer" at bounding box center [542, 309] width 249 height 38
select select "student"
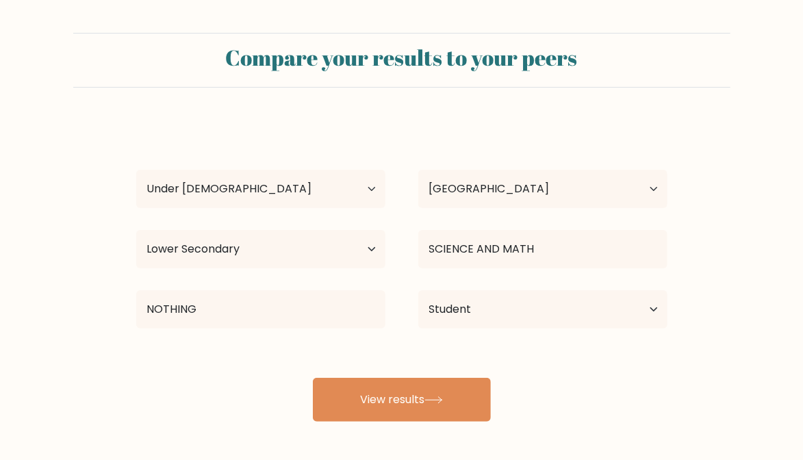
click at [487, 387] on button "View results" at bounding box center [402, 400] width 178 height 44
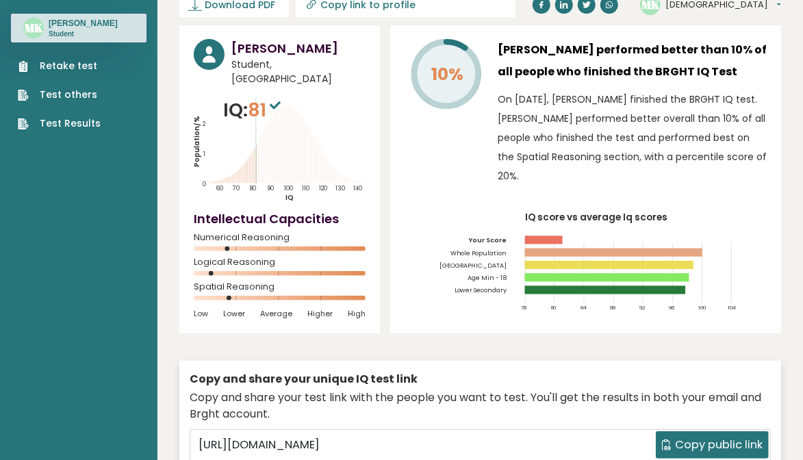
scroll to position [44, 0]
